Goal: Find specific page/section: Find specific page/section

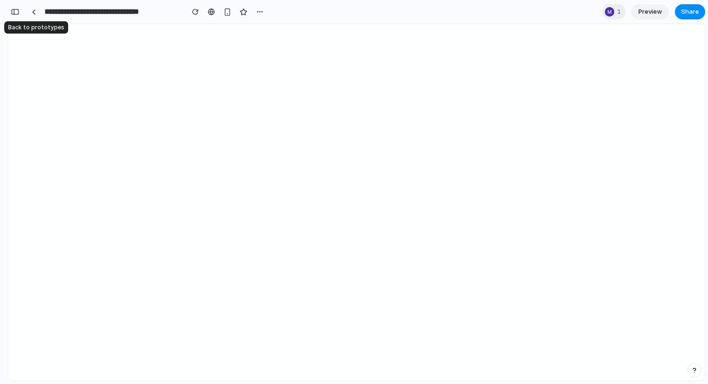
scroll to position [1647, 0]
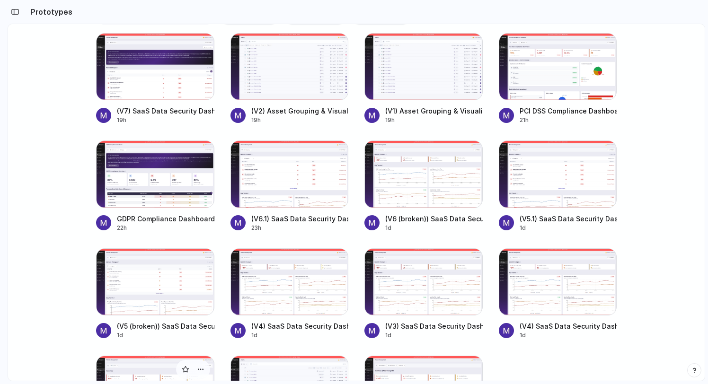
scroll to position [126, 0]
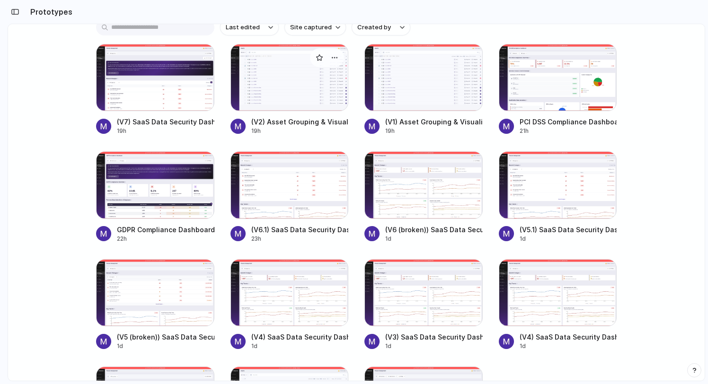
click at [289, 84] on div at bounding box center [289, 77] width 118 height 67
